Goal: Task Accomplishment & Management: Manage account settings

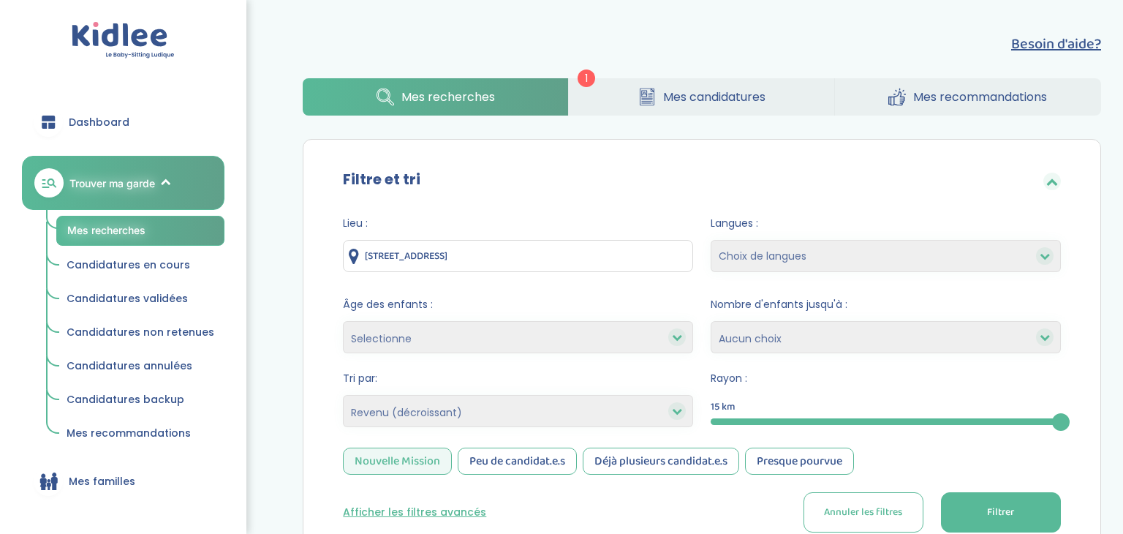
select select "salary_desc"
click at [122, 180] on span "Trouver ma garde" at bounding box center [112, 182] width 86 height 15
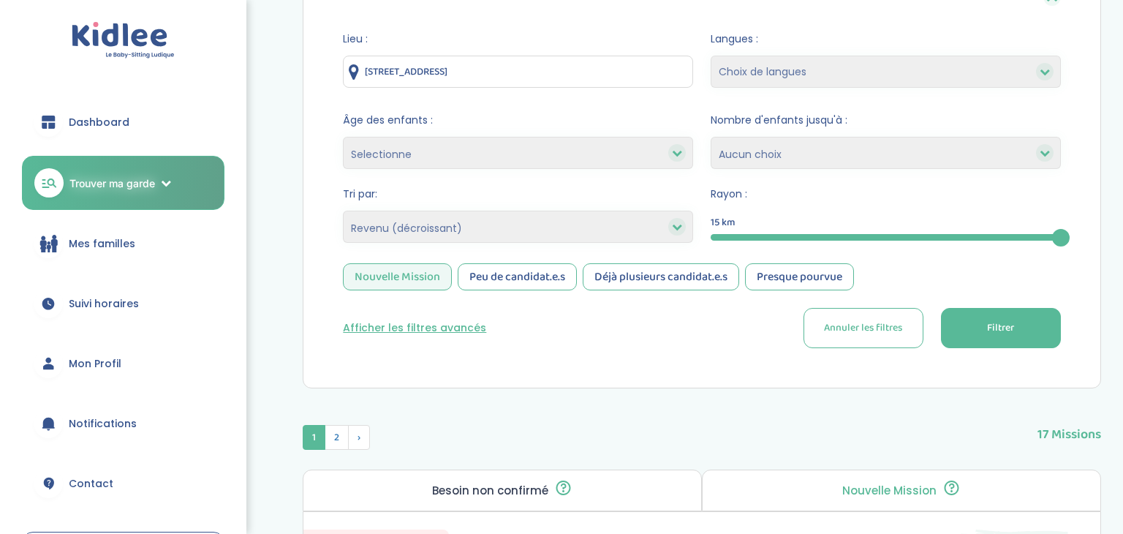
scroll to position [178, 0]
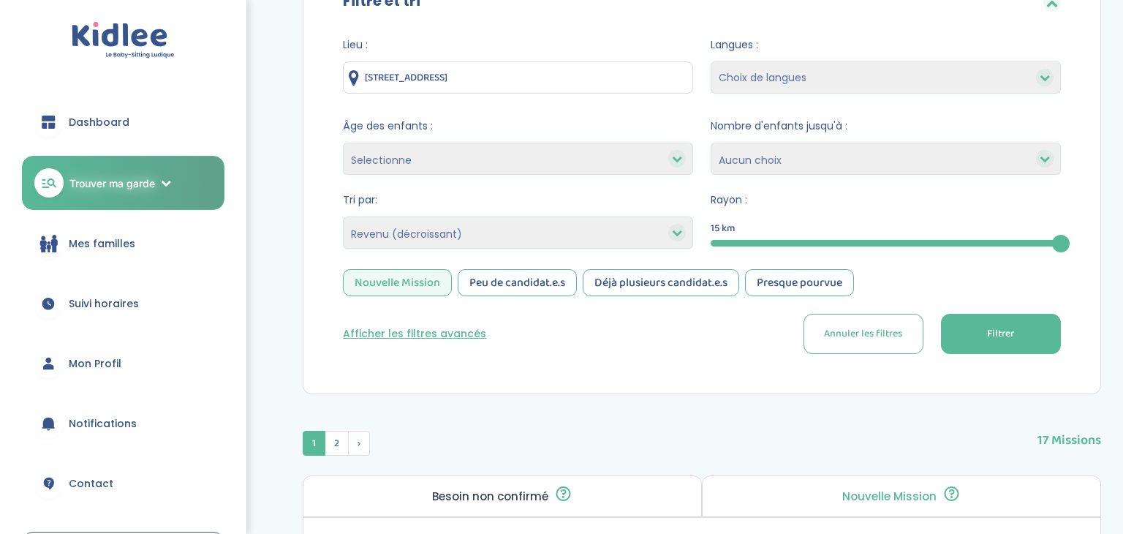
click at [81, 358] on span "Mon Profil" at bounding box center [95, 363] width 53 height 15
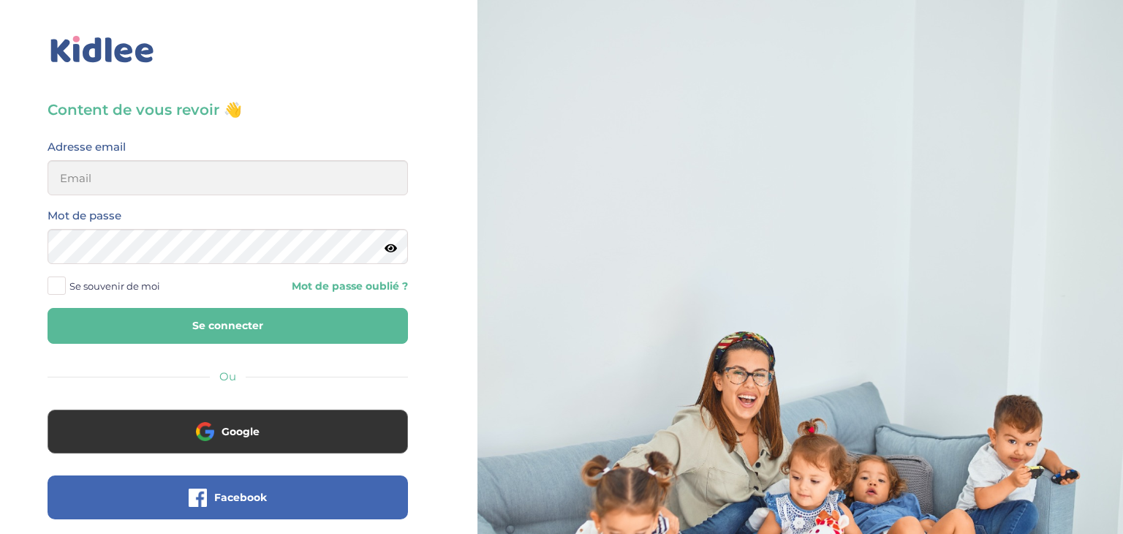
type input "sarrakedjbour@gmail.com"
click at [168, 322] on button "Se connecter" at bounding box center [228, 326] width 360 height 36
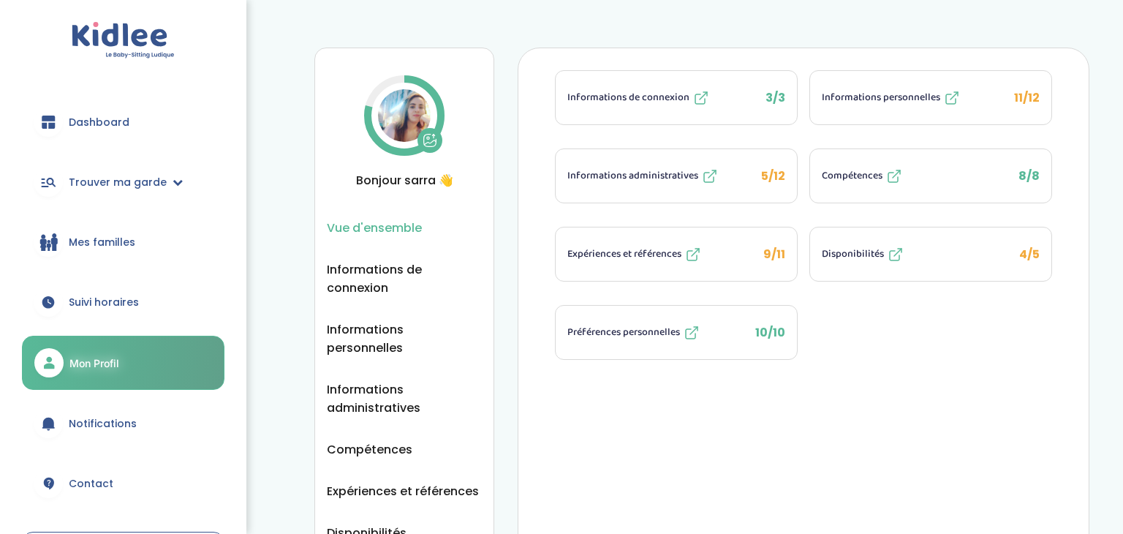
click at [613, 246] on span "Expériences et références" at bounding box center [624, 253] width 114 height 15
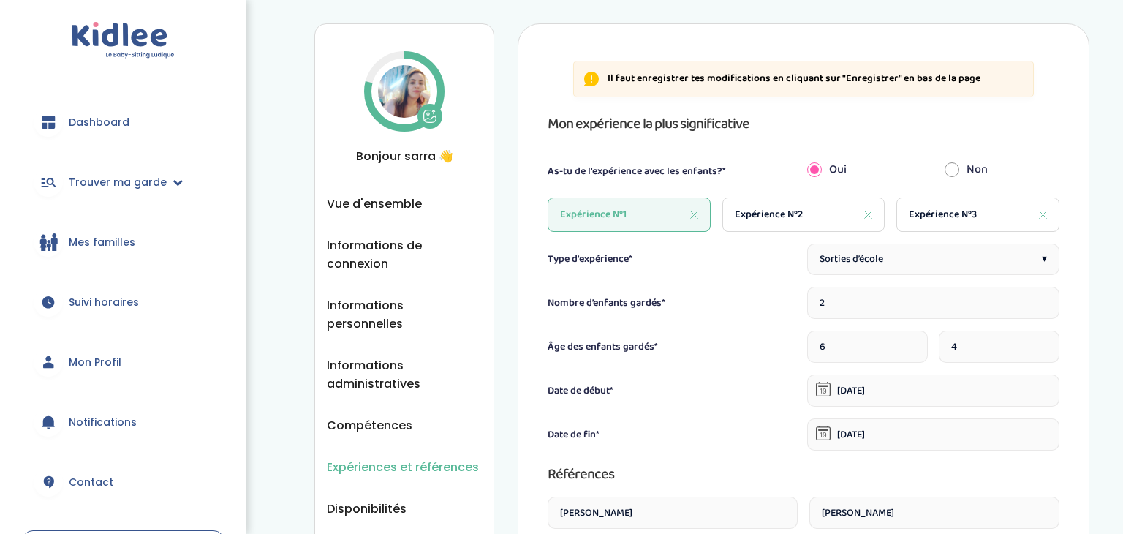
scroll to position [23, 0]
click at [905, 225] on div "Expérience N°3" at bounding box center [977, 215] width 163 height 34
type input "1"
type input "7"
type input "[DATE]"
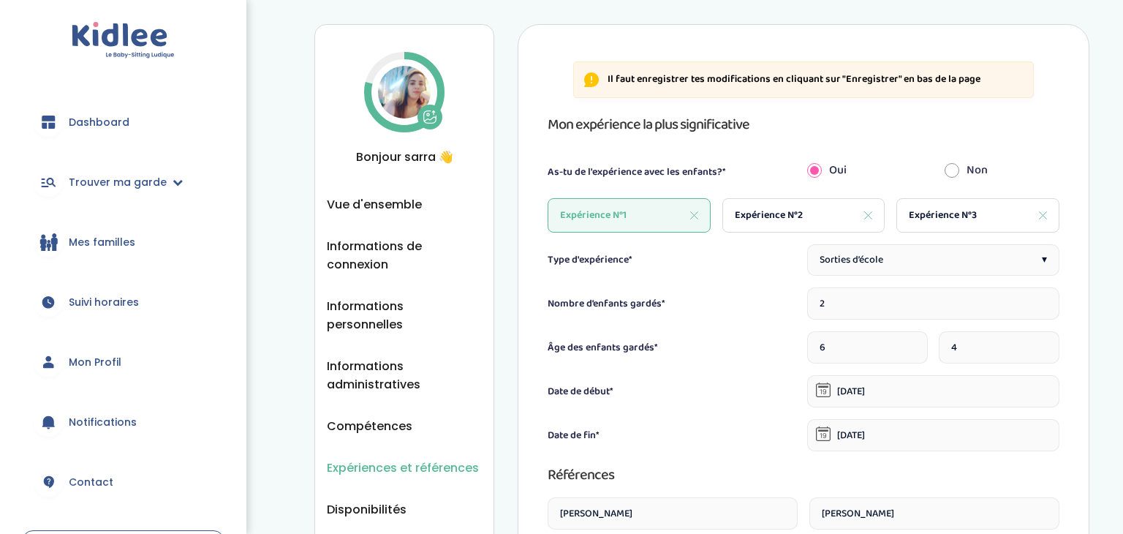
type input "[DATE]"
type input "Lafon"
type input "[PERSON_NAME]"
type input "[EMAIL_ADDRESS][DOMAIN_NAME]"
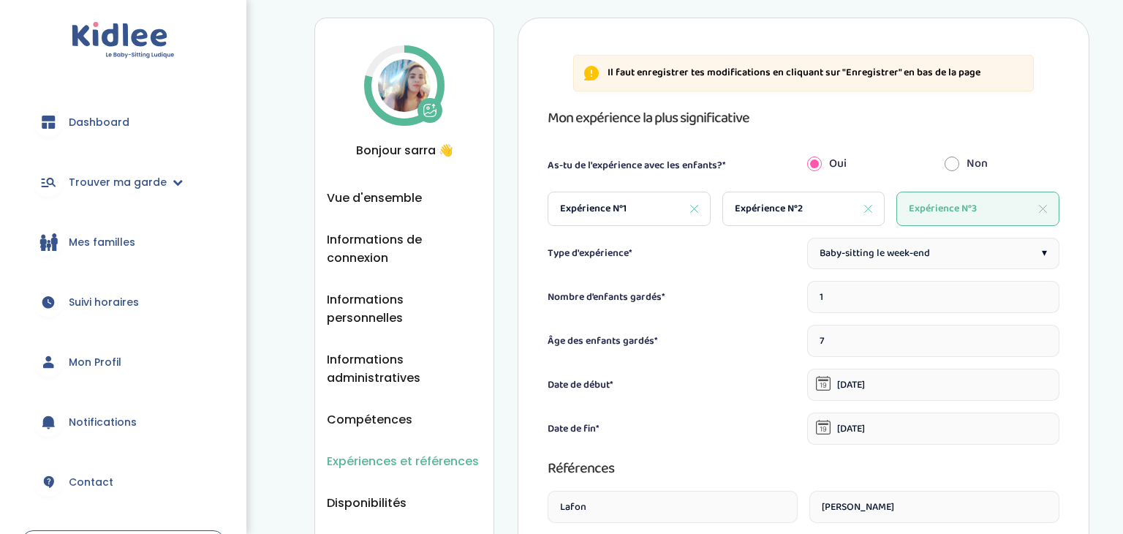
scroll to position [29, 0]
click at [774, 217] on div "Expérience N°2" at bounding box center [803, 209] width 163 height 34
type input "3"
type input "[DATE]"
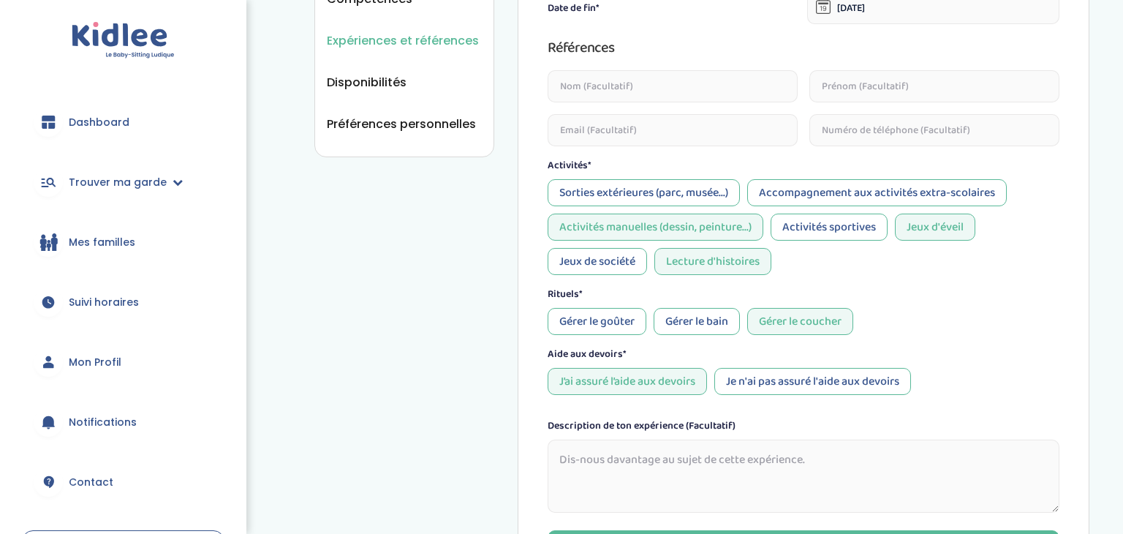
scroll to position [0, 0]
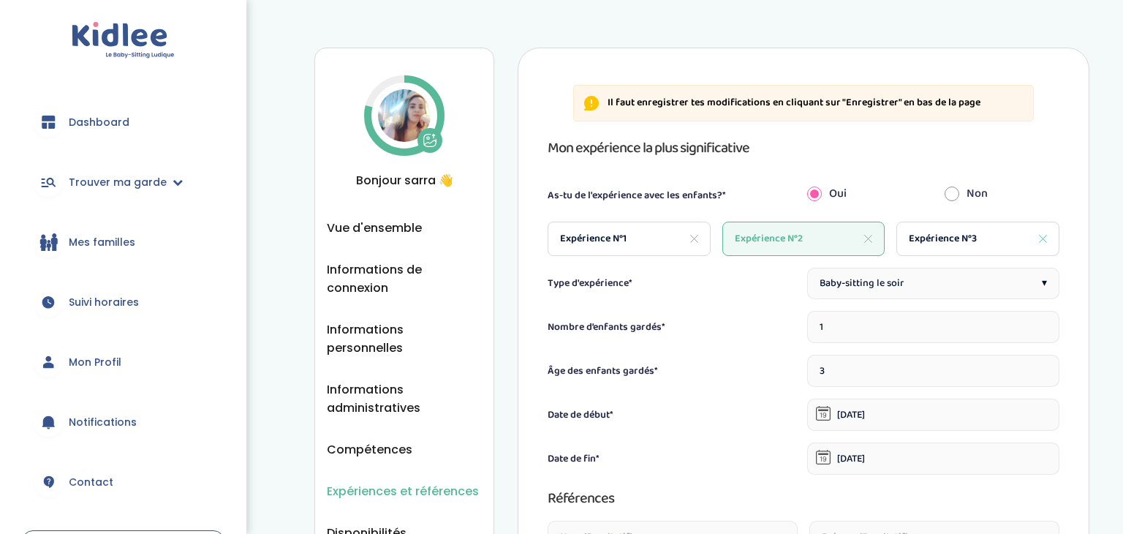
click at [104, 118] on span "Dashboard" at bounding box center [99, 122] width 61 height 15
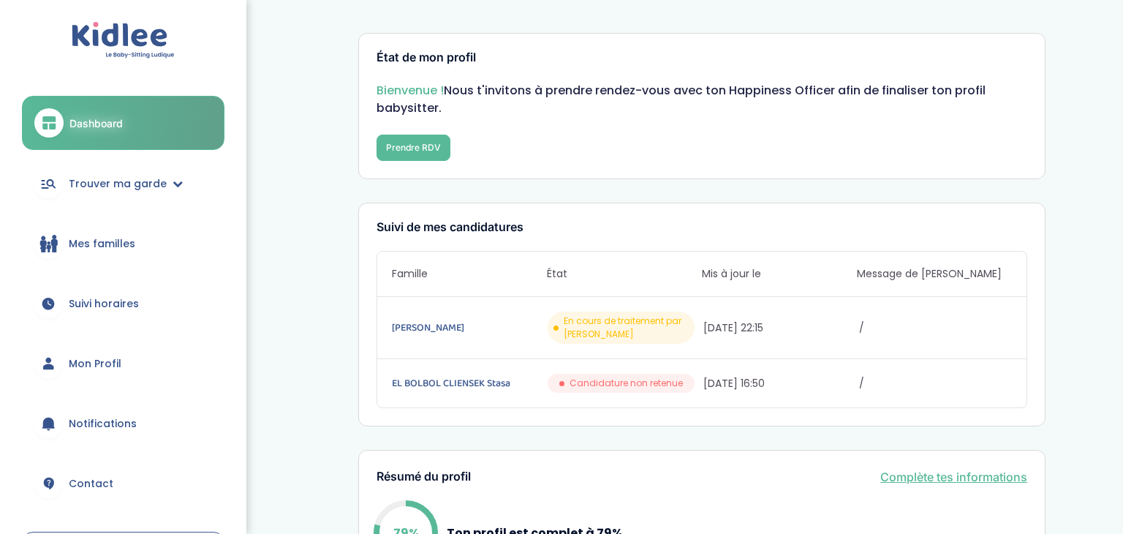
click at [85, 373] on link "Mon Profil" at bounding box center [123, 363] width 202 height 53
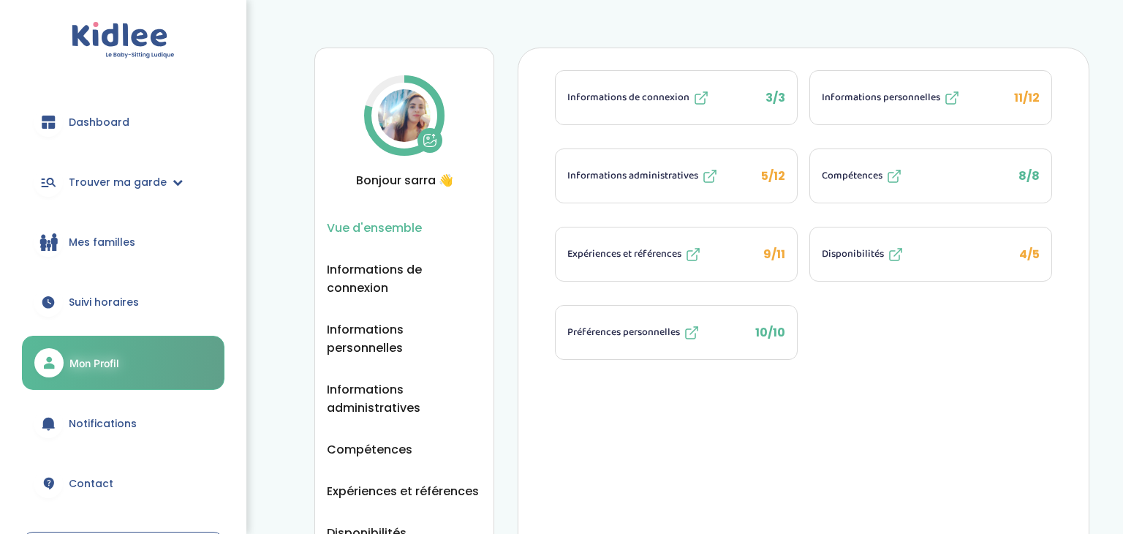
click at [643, 254] on span "Expériences et références" at bounding box center [624, 253] width 114 height 15
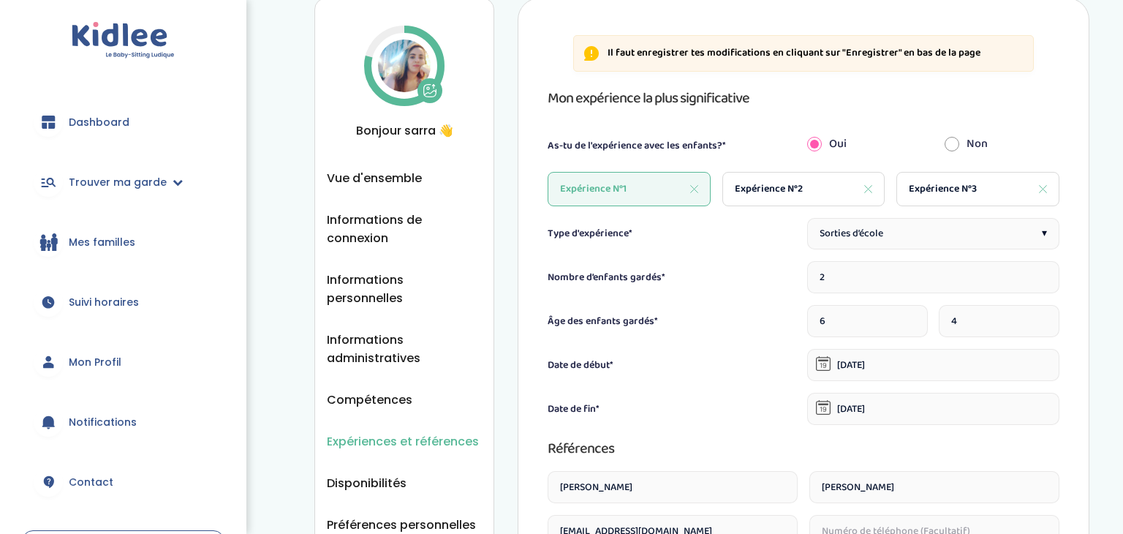
scroll to position [50, 0]
click at [753, 191] on span "Expérience N°2" at bounding box center [769, 188] width 68 height 15
type input "1"
type input "3"
type input "01-12-2021"
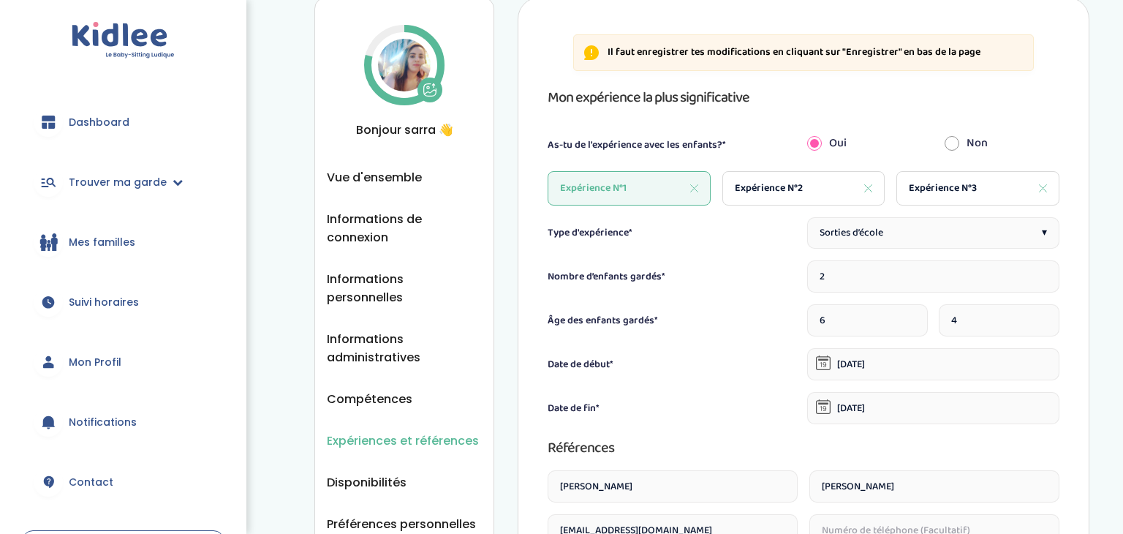
type input "30-04-2022"
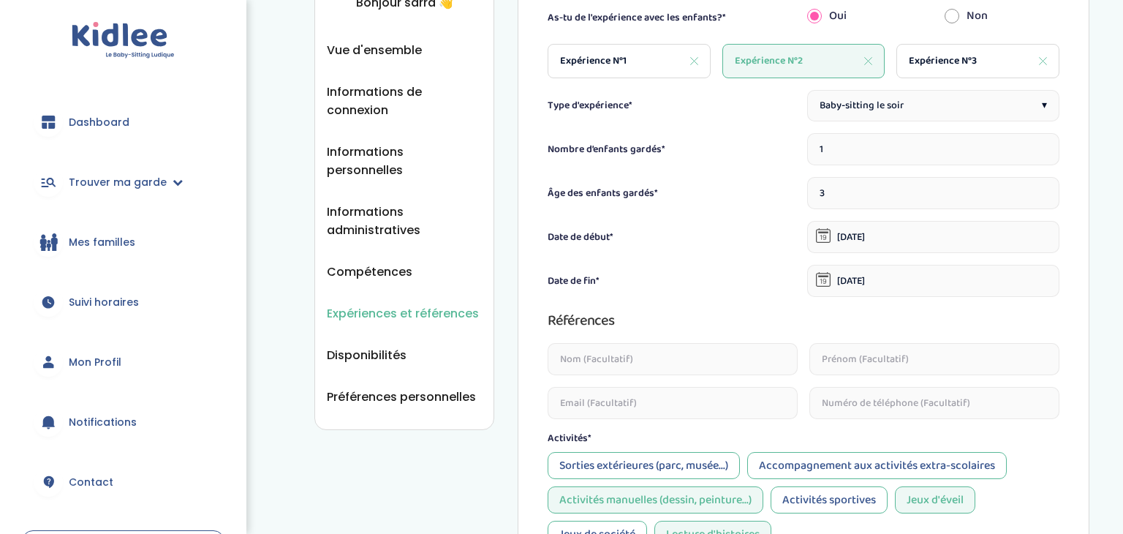
scroll to position [0, 0]
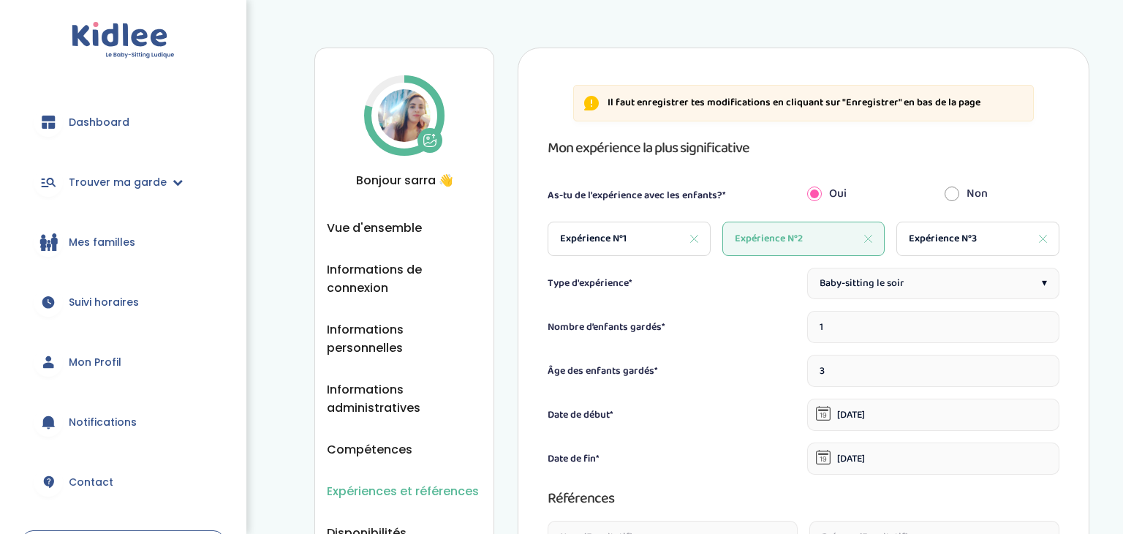
click at [106, 370] on link "Mon Profil" at bounding box center [123, 362] width 202 height 53
